Goal: Navigation & Orientation: Find specific page/section

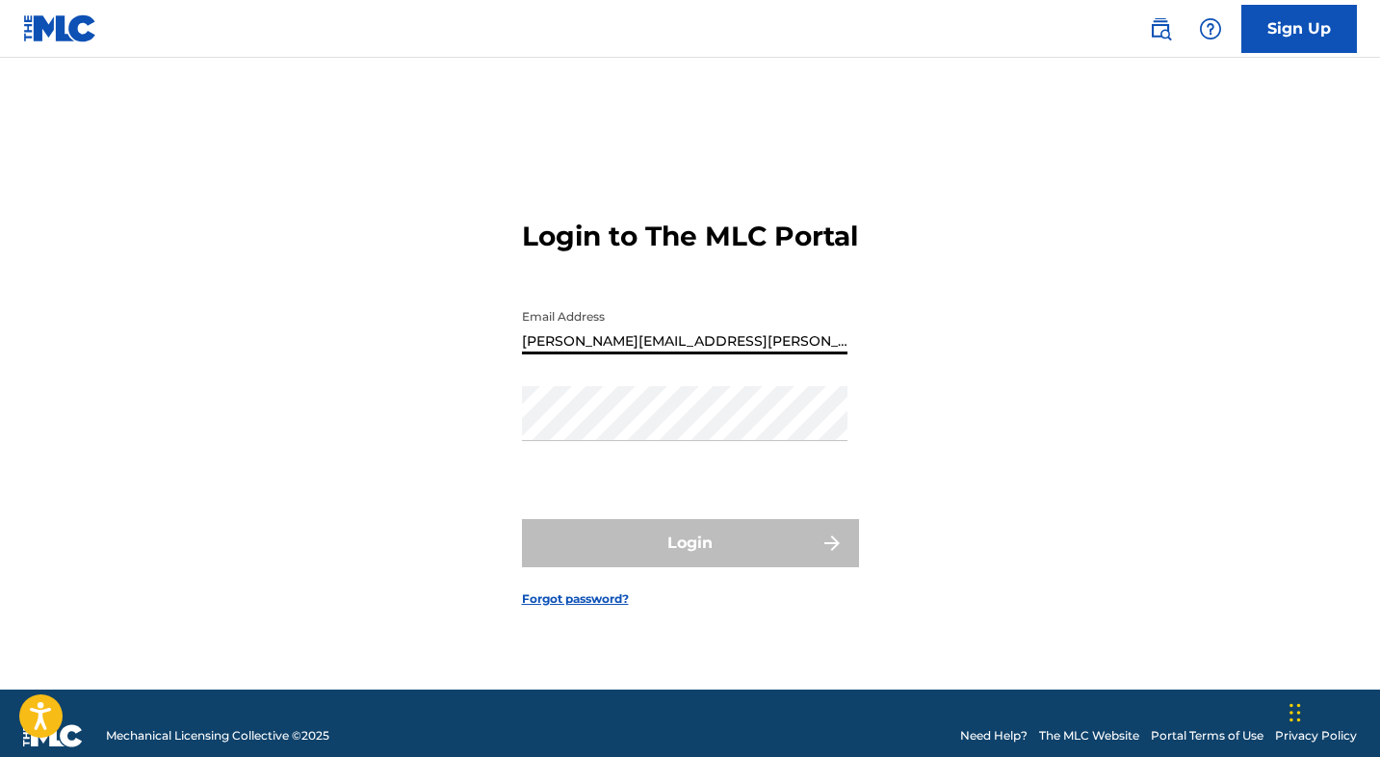
type input "[PERSON_NAME][EMAIL_ADDRESS][PERSON_NAME][DOMAIN_NAME]"
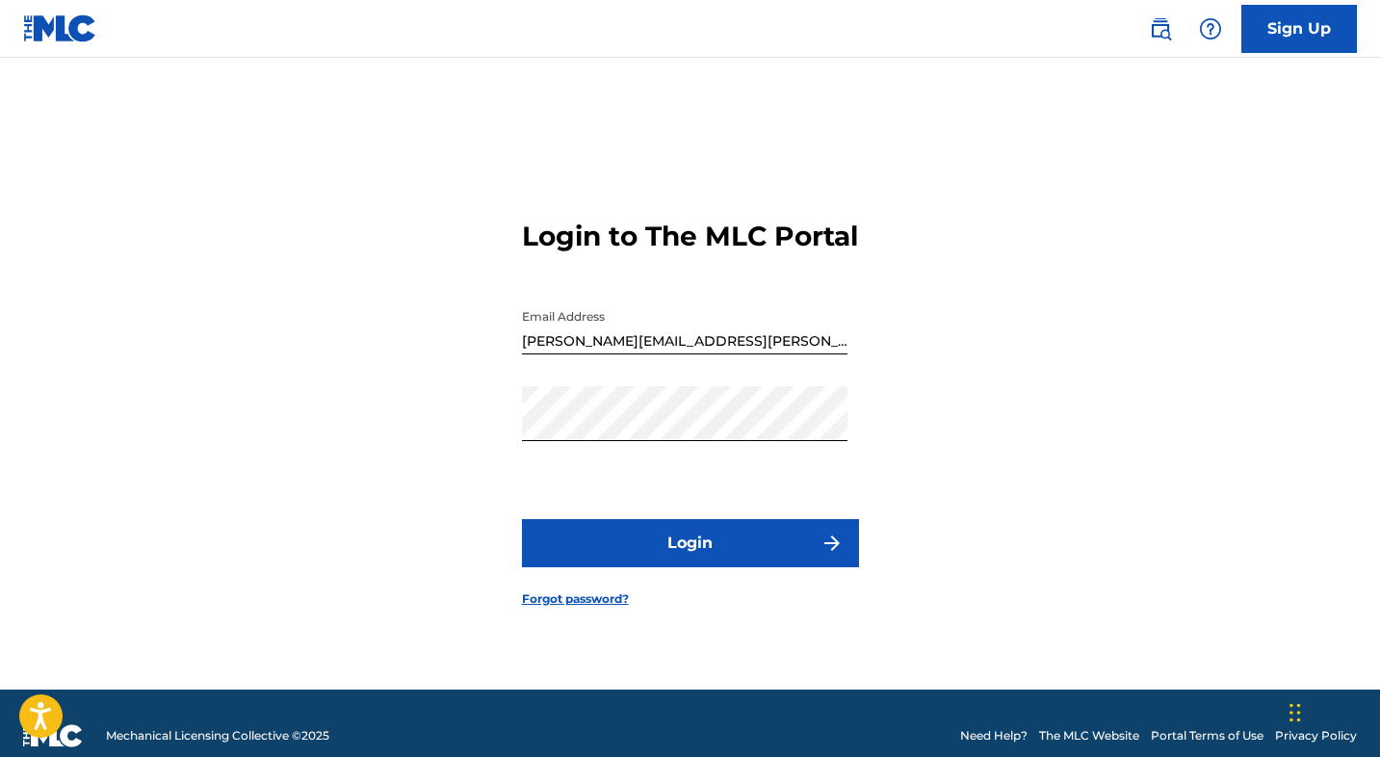
click at [699, 567] on button "Login" at bounding box center [690, 543] width 337 height 48
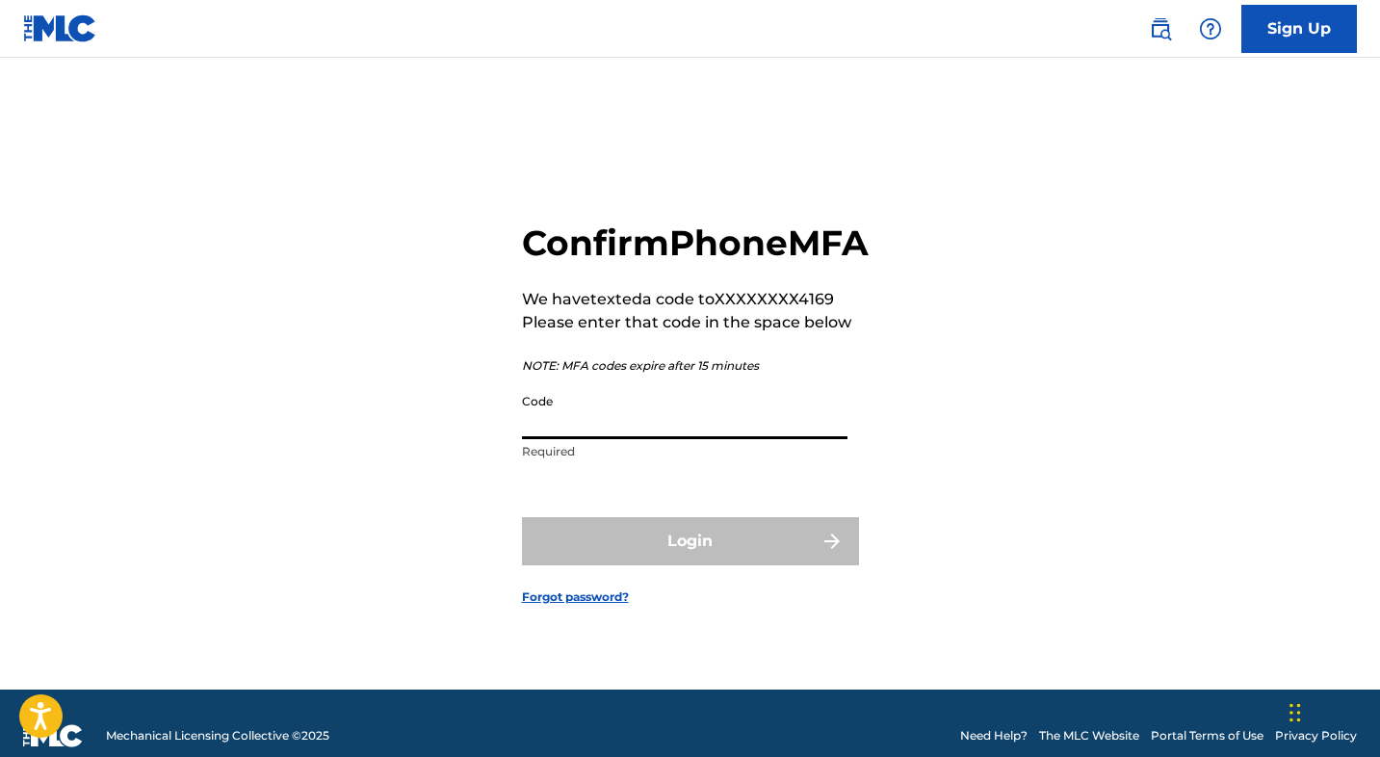
click at [649, 439] on input "Code" at bounding box center [684, 411] width 325 height 55
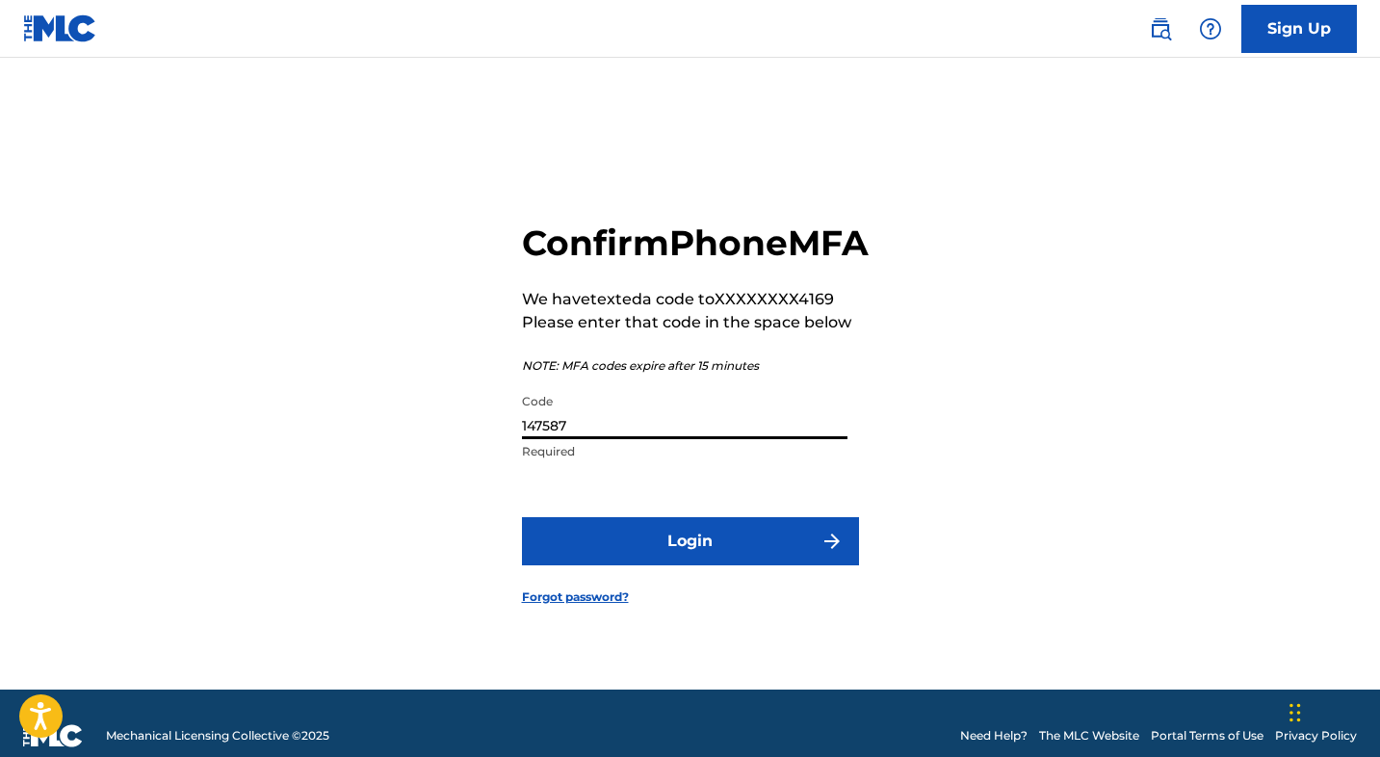
type input "147587"
click at [685, 565] on button "Login" at bounding box center [690, 541] width 337 height 48
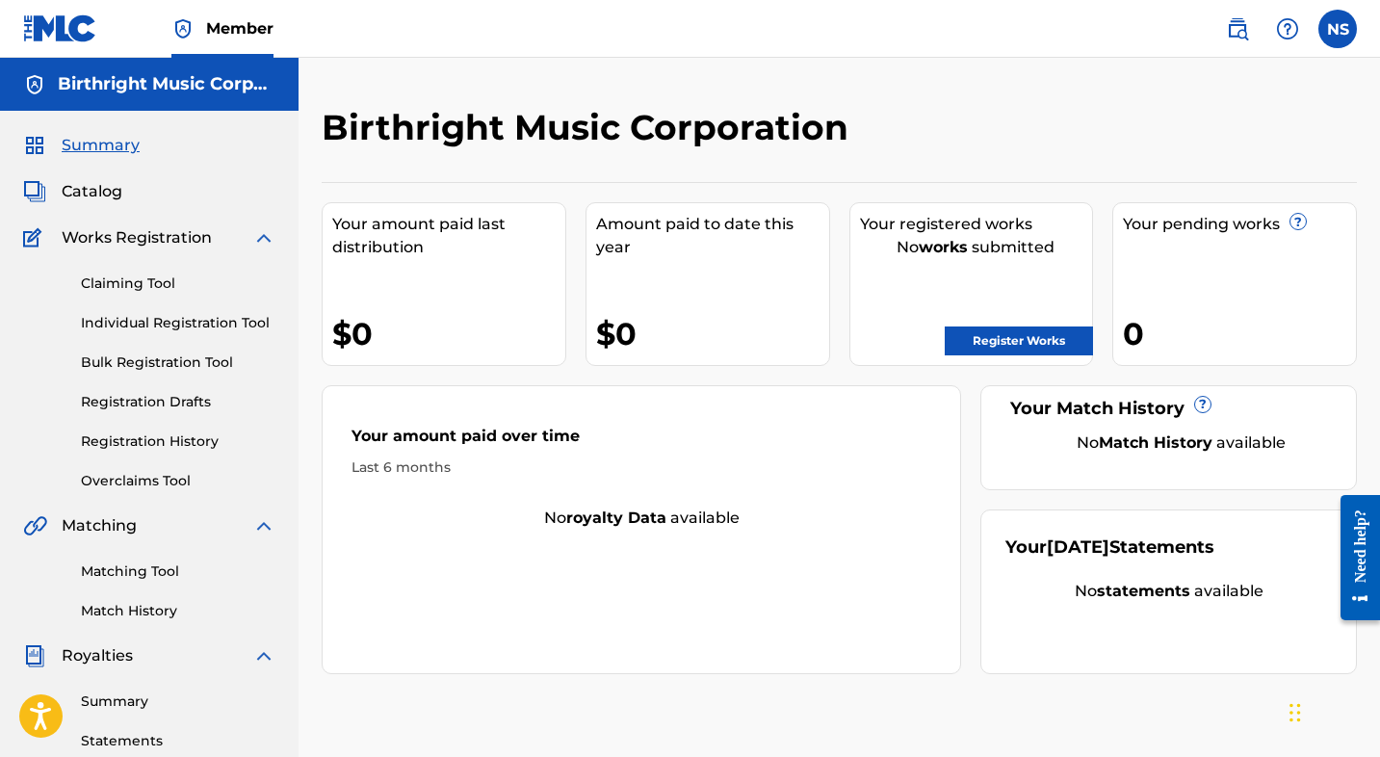
click at [99, 189] on span "Catalog" at bounding box center [92, 191] width 61 height 23
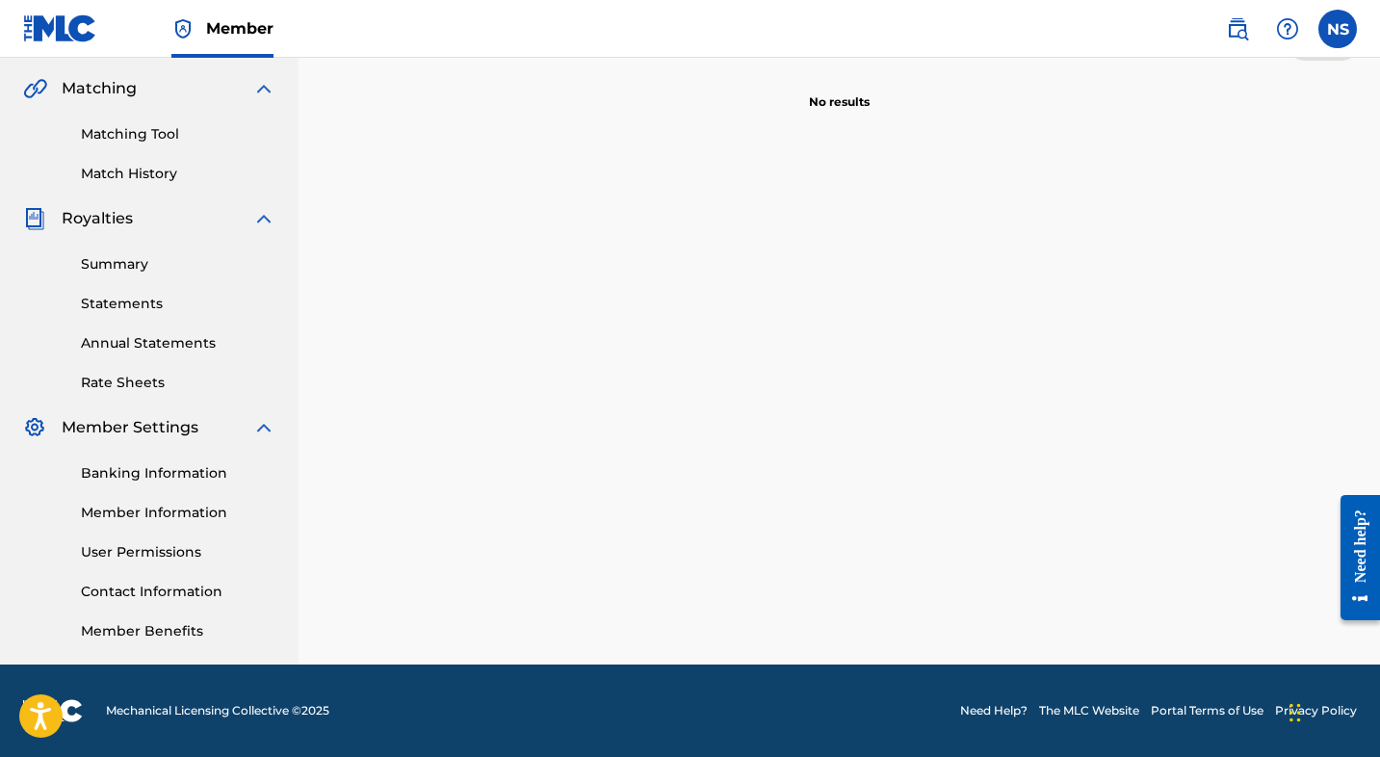
scroll to position [428, 0]
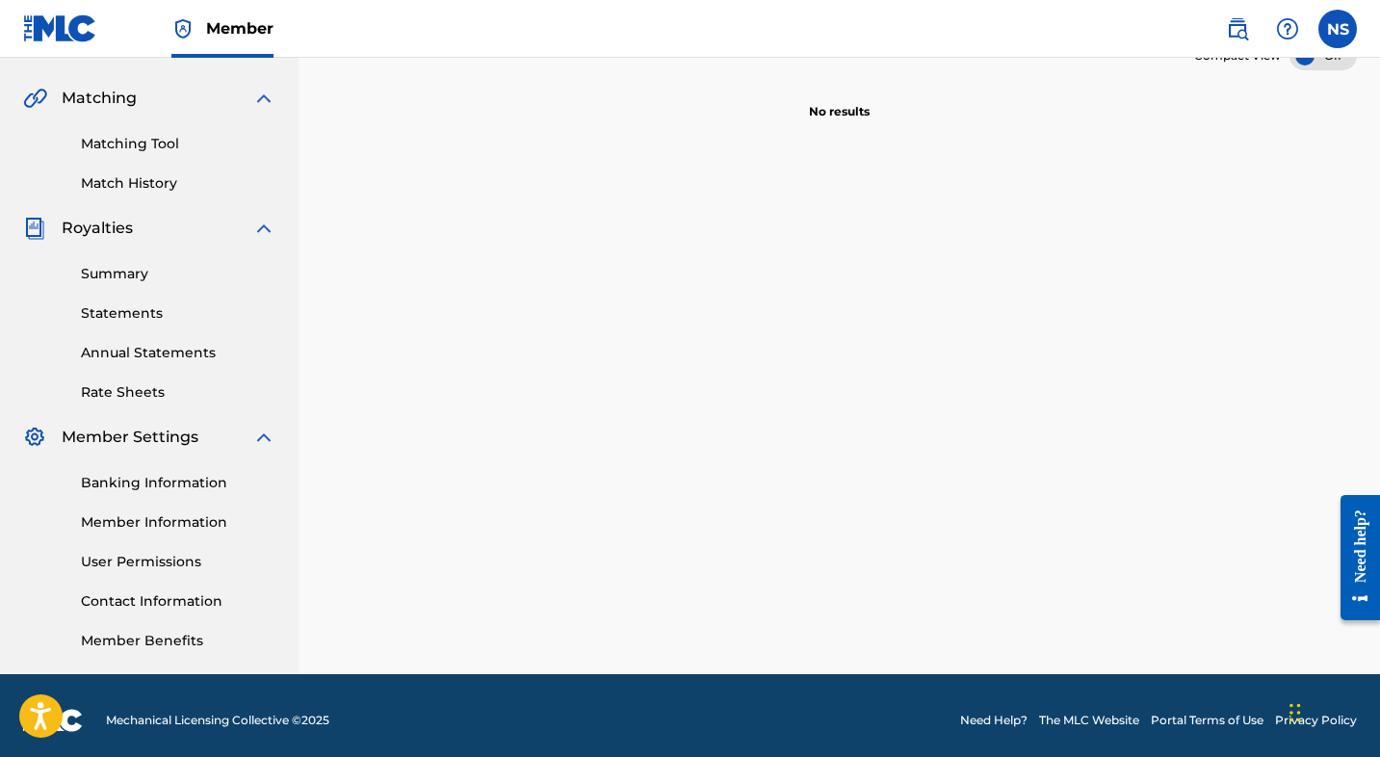
click at [162, 603] on link "Contact Information" at bounding box center [178, 601] width 195 height 20
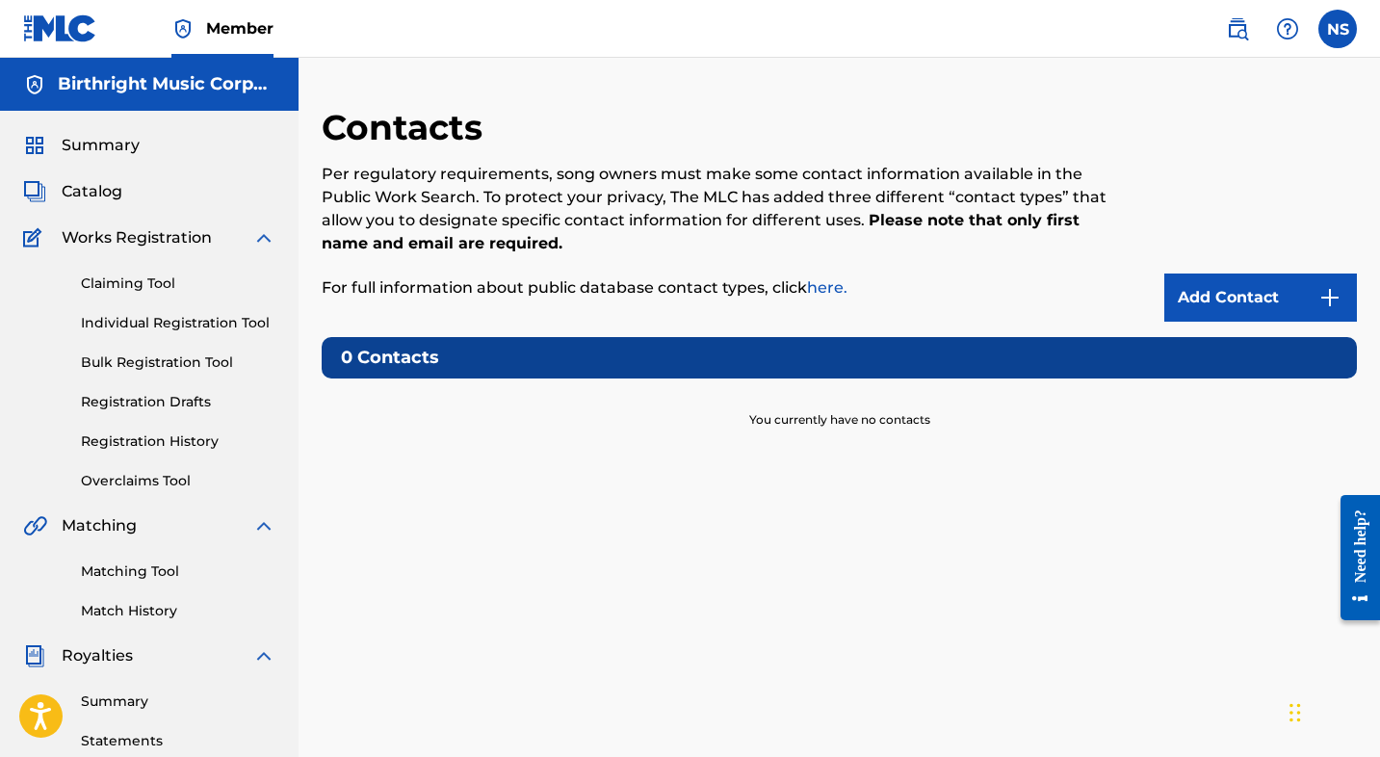
click at [1288, 28] on img at bounding box center [1287, 28] width 23 height 23
click at [1270, 75] on link "Contact us" at bounding box center [1288, 81] width 164 height 46
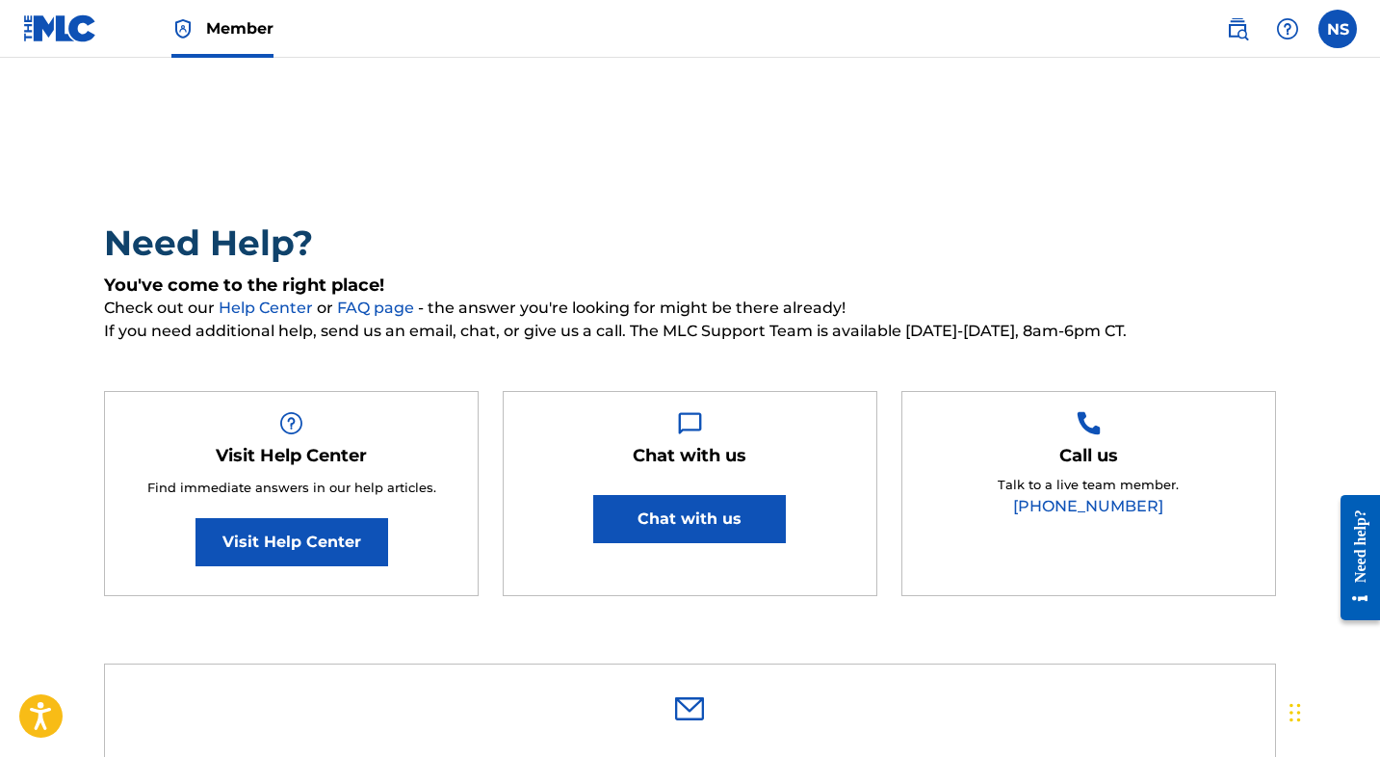
click at [1337, 32] on label at bounding box center [1337, 29] width 39 height 39
click at [1338, 29] on input "NS [PERSON_NAME] [PERSON_NAME][EMAIL_ADDRESS][PERSON_NAME][DOMAIN_NAME] Notific…" at bounding box center [1338, 29] width 0 height 0
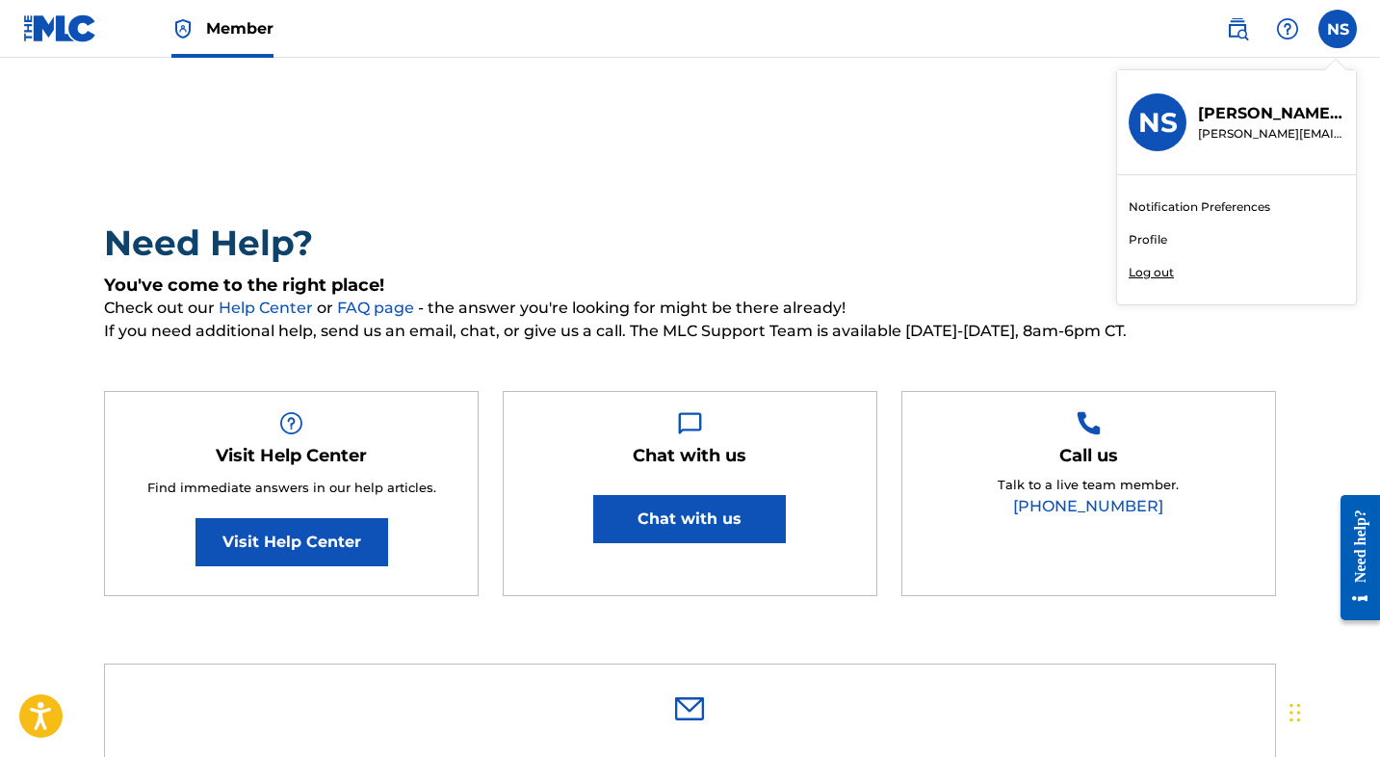
click at [1144, 283] on div "Notification Preferences Profile Log out" at bounding box center [1236, 239] width 239 height 129
click at [1338, 29] on input "NS [PERSON_NAME] [PERSON_NAME][EMAIL_ADDRESS][PERSON_NAME][DOMAIN_NAME] Notific…" at bounding box center [1338, 29] width 0 height 0
click at [1144, 275] on p "Log out" at bounding box center [1151, 272] width 45 height 17
click at [1338, 29] on input "NS [PERSON_NAME] [PERSON_NAME][EMAIL_ADDRESS][PERSON_NAME][DOMAIN_NAME] Notific…" at bounding box center [1338, 29] width 0 height 0
